Goal: Transaction & Acquisition: Book appointment/travel/reservation

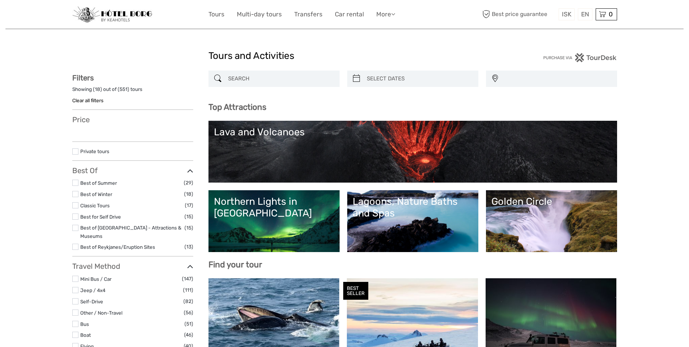
select select
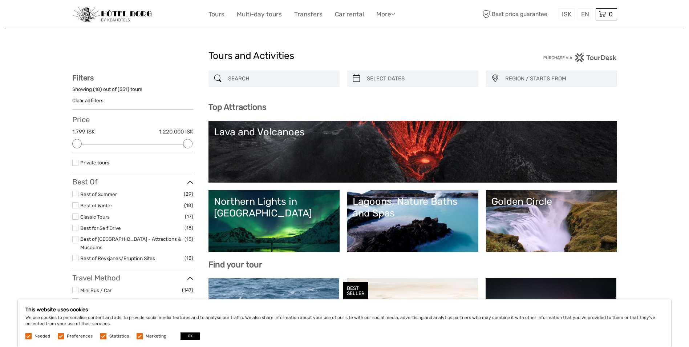
click at [376, 151] on link "Lava and Volcanoes" at bounding box center [413, 151] width 398 height 51
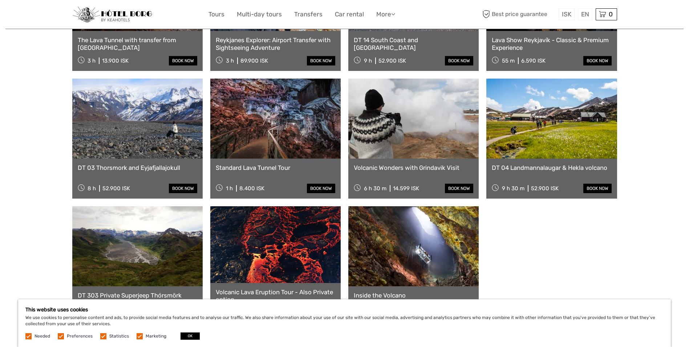
scroll to position [387, 0]
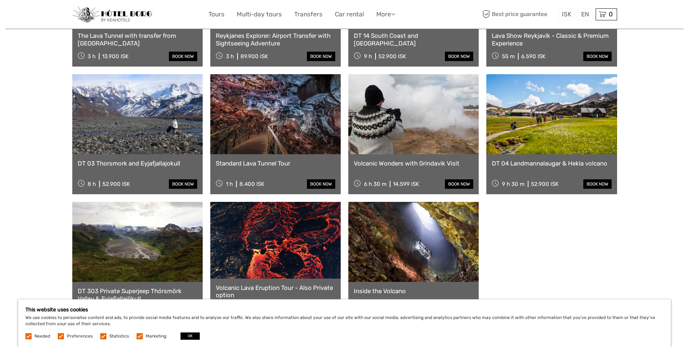
click at [132, 160] on link "DT 03 Thorsmork and Eyjafjallajokull" at bounding box center [138, 163] width 120 height 7
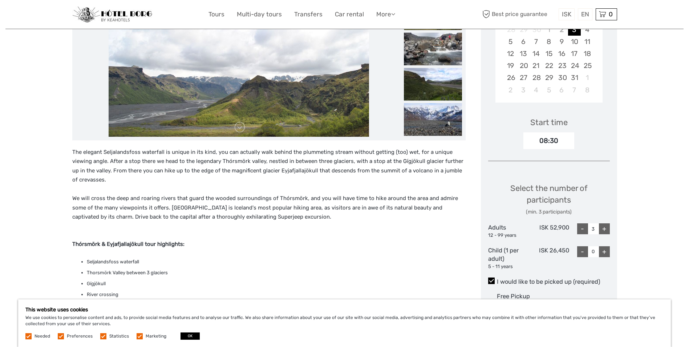
scroll to position [150, 0]
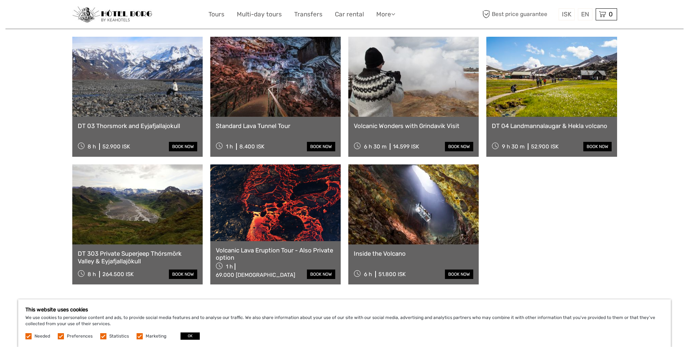
scroll to position [433, 0]
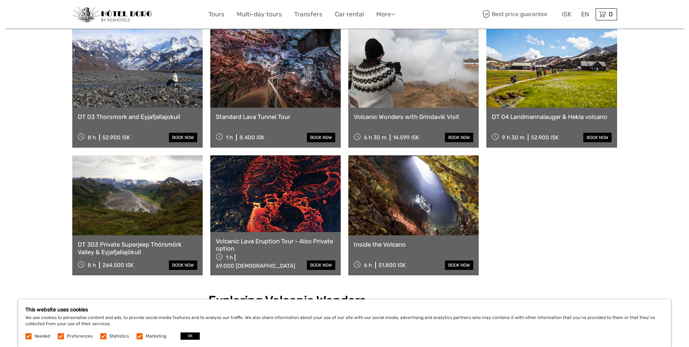
click at [531, 113] on link "DT 04 Landmannalaugar & Hekla volcano" at bounding box center [552, 116] width 120 height 7
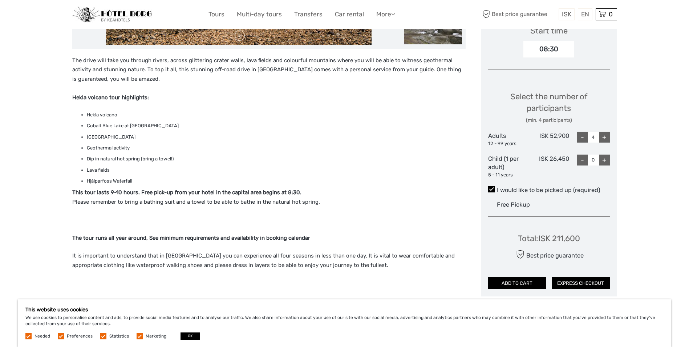
scroll to position [257, 0]
